Goal: Task Accomplishment & Management: Use online tool/utility

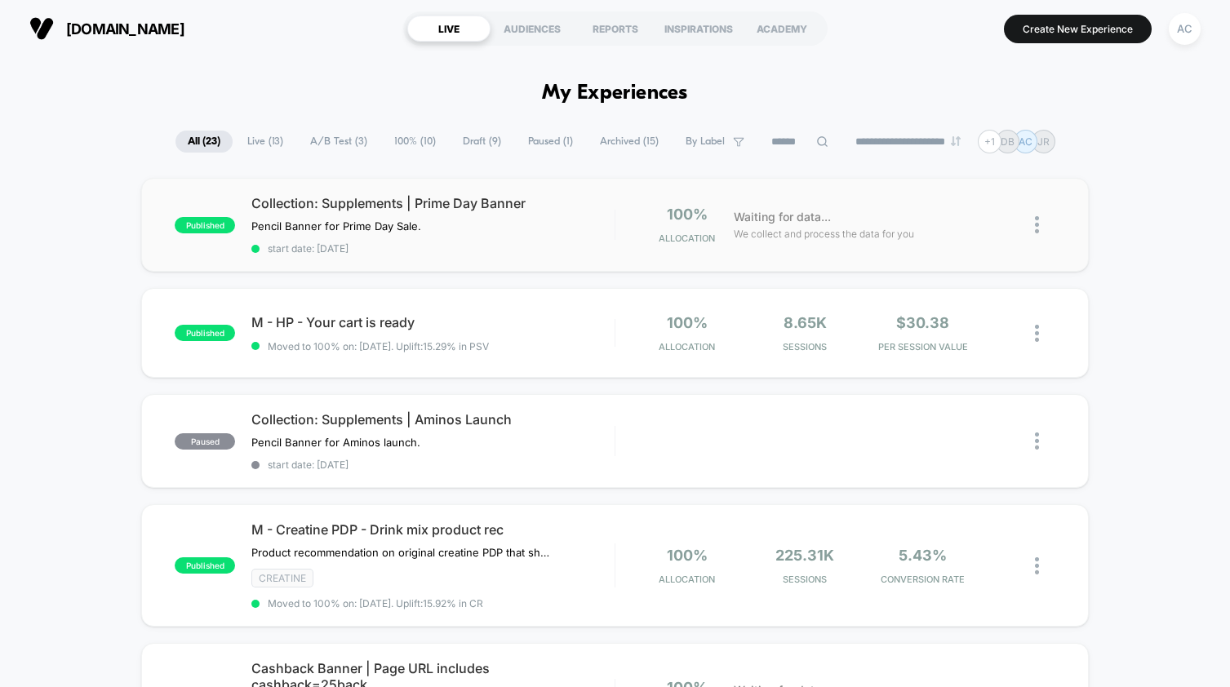
click at [861, 211] on div "published Collection: Supplements | Prime Day Banner Pencil Banner for Prime Da…" at bounding box center [614, 225] width 947 height 94
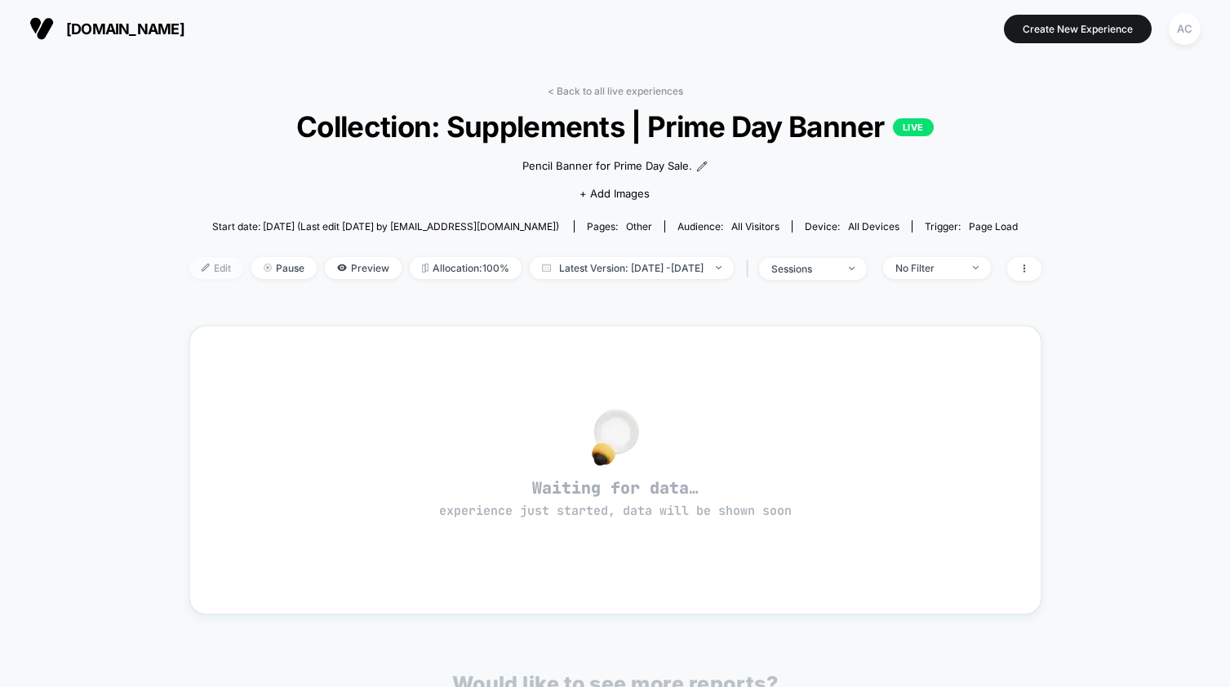
click at [193, 279] on span "Edit" at bounding box center [216, 268] width 54 height 22
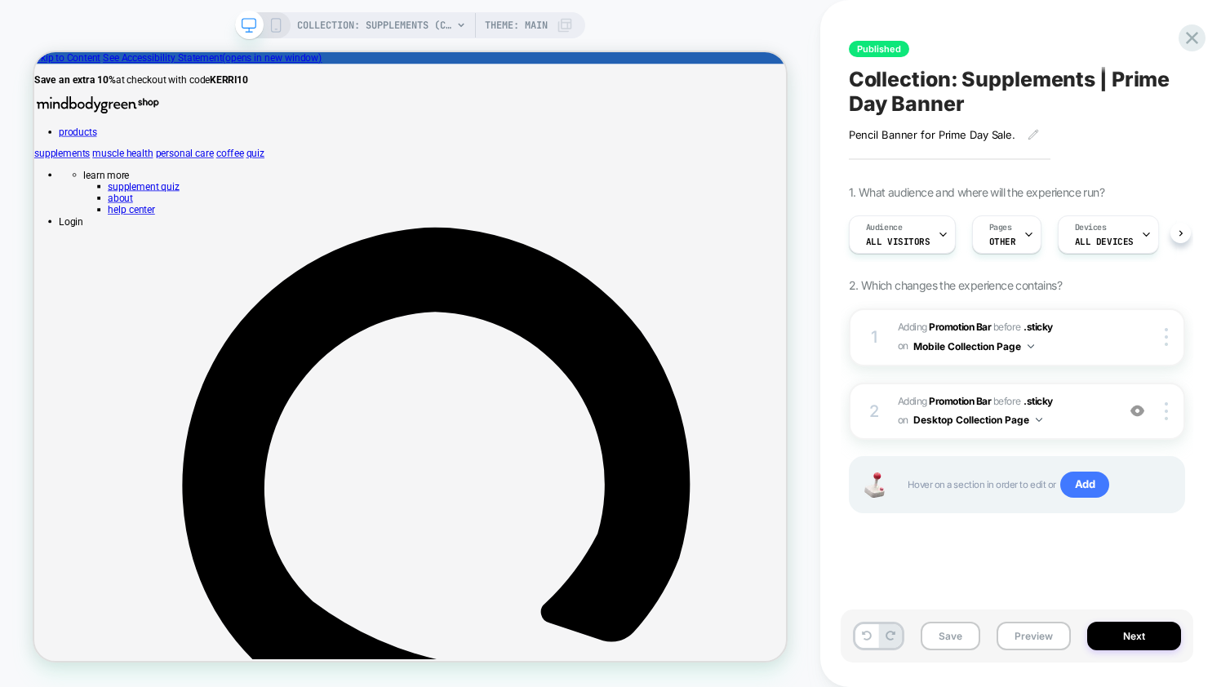
scroll to position [0, 1]
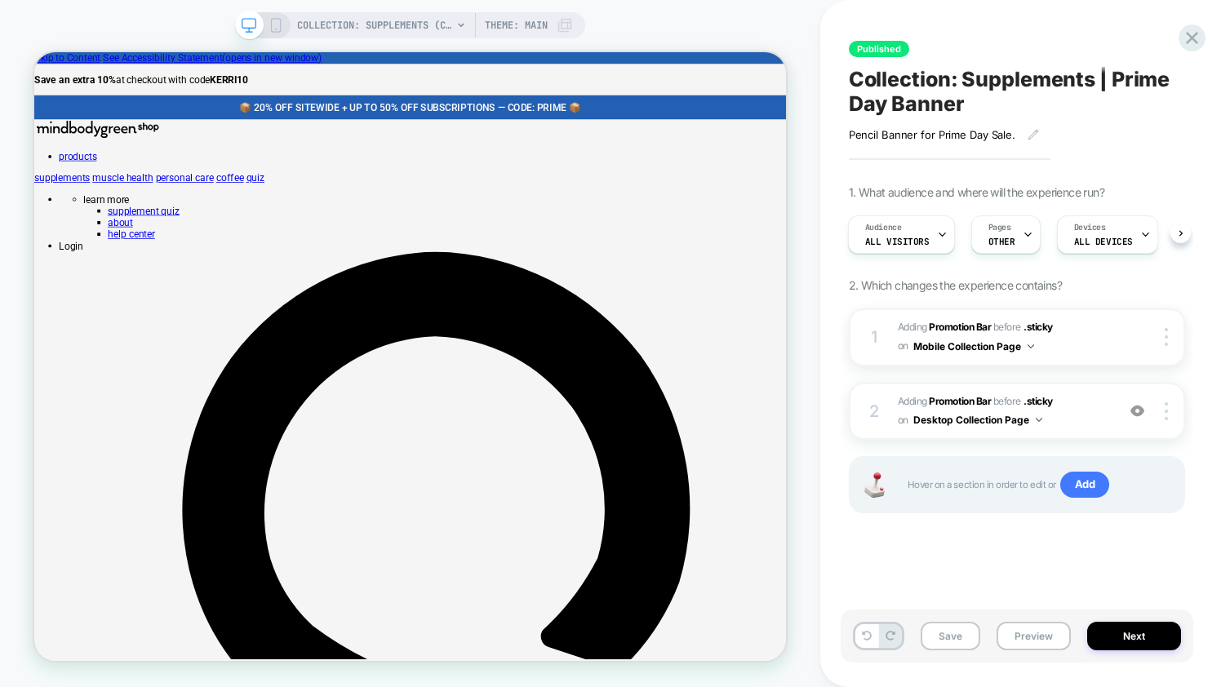
click at [278, 29] on icon at bounding box center [275, 25] width 15 height 15
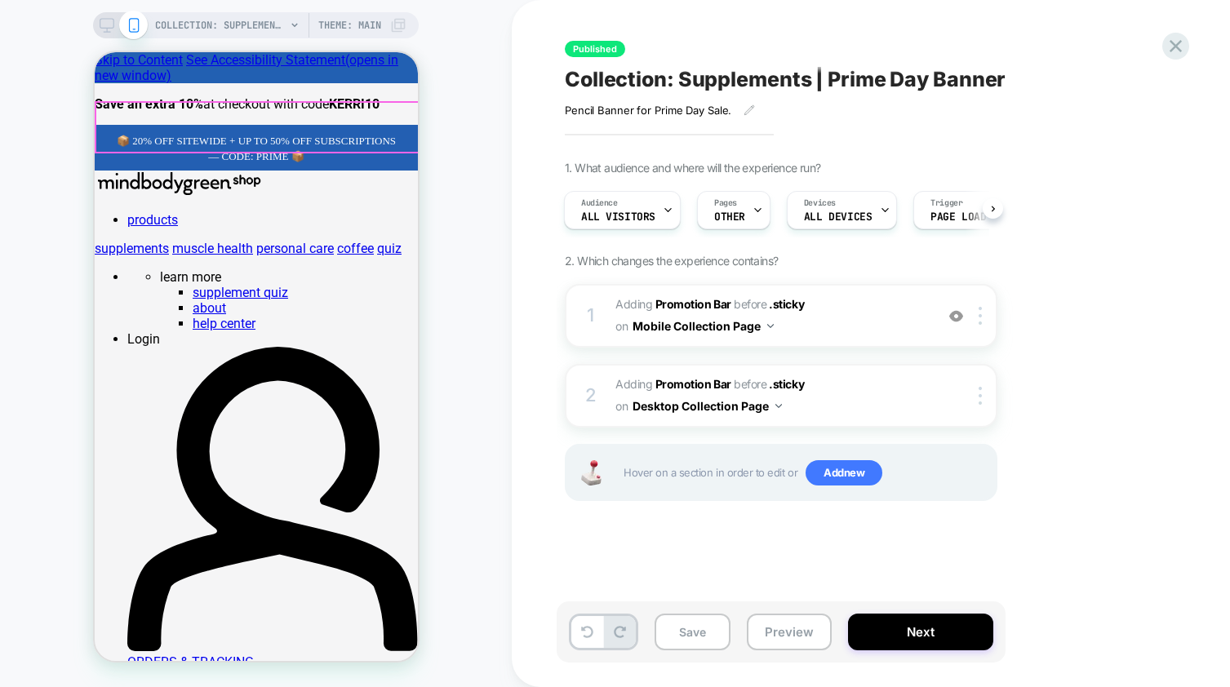
scroll to position [0, 2]
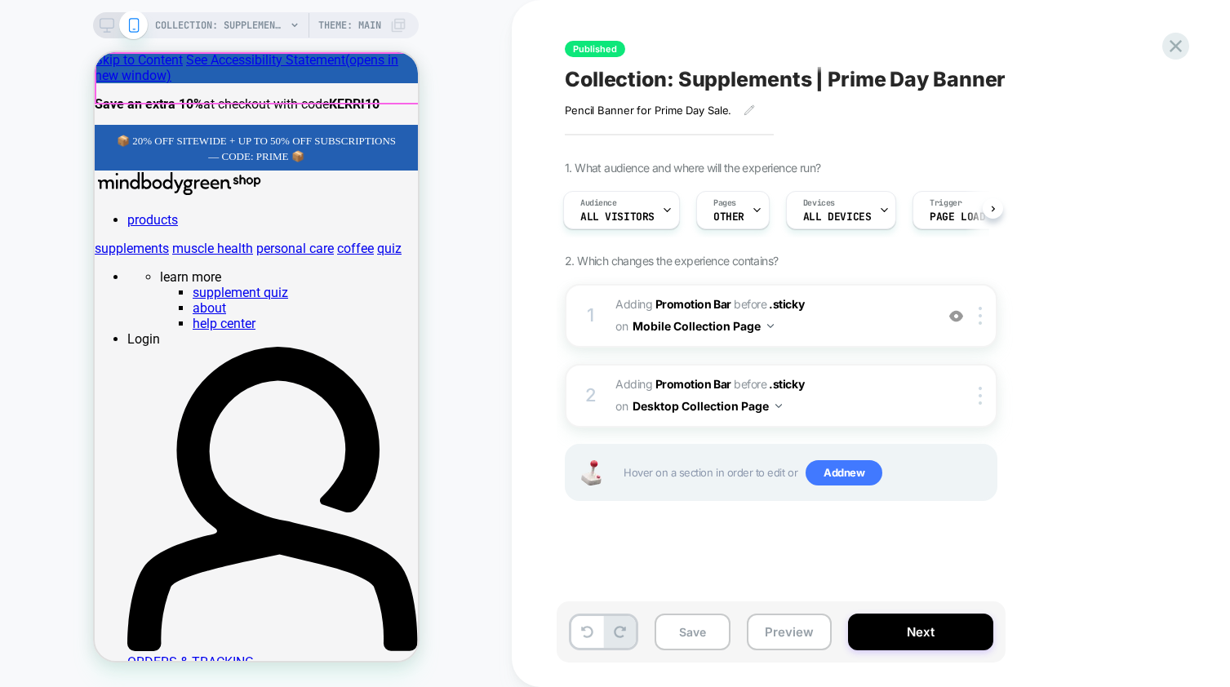
click at [303, 132] on p "📦 20% OFF SITEWIDE + UP TO 50% OFF SUBSCRIPTIONS — CODE: PRIME 📦" at bounding box center [255, 147] width 290 height 31
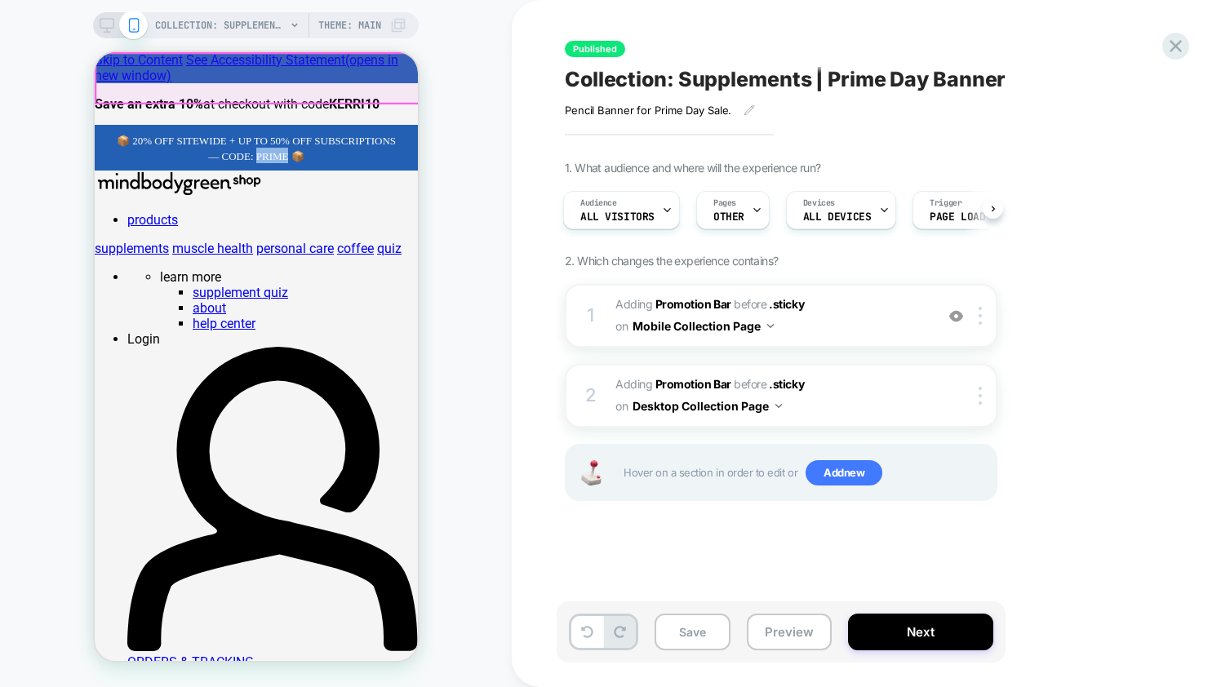
click at [303, 132] on p "📦 20% OFF SITEWIDE + UP TO 50% OFF SUBSCRIPTIONS — CODE: PRIME 📦" at bounding box center [255, 147] width 290 height 31
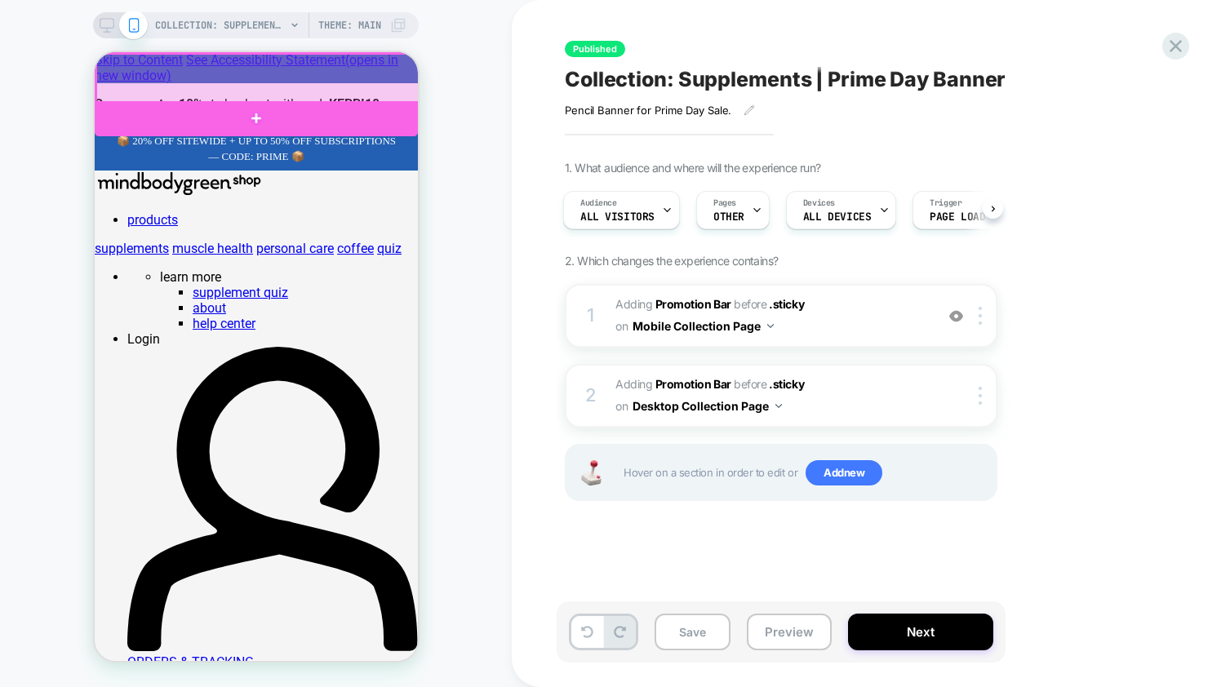
click at [246, 73] on div at bounding box center [256, 78] width 323 height 49
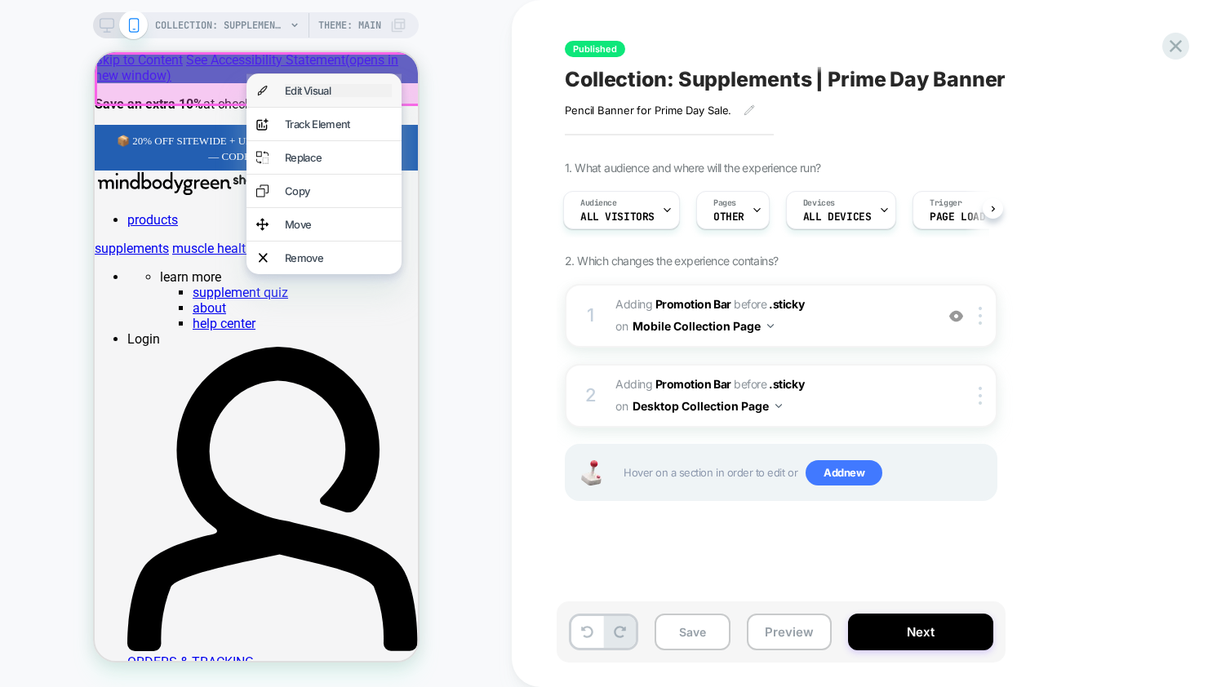
click at [324, 90] on div "Edit Visual" at bounding box center [337, 90] width 107 height 13
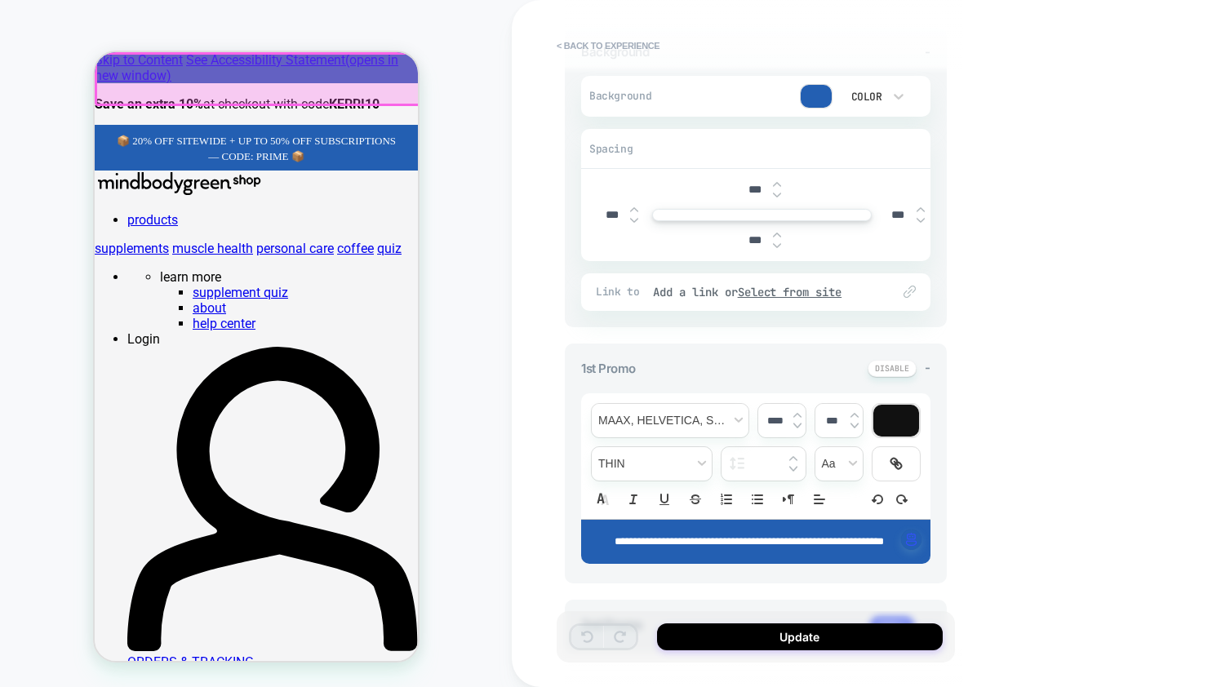
scroll to position [450, 0]
